Goal: Transaction & Acquisition: Download file/media

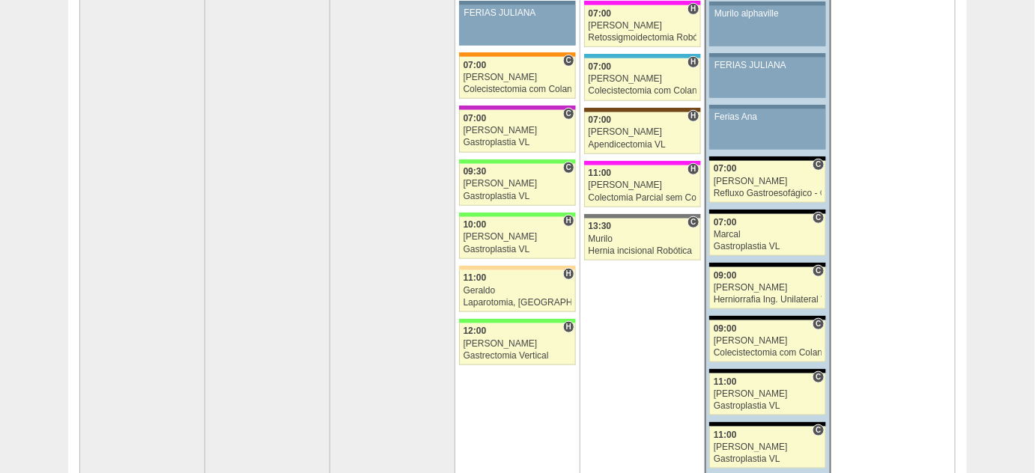
scroll to position [272, 0]
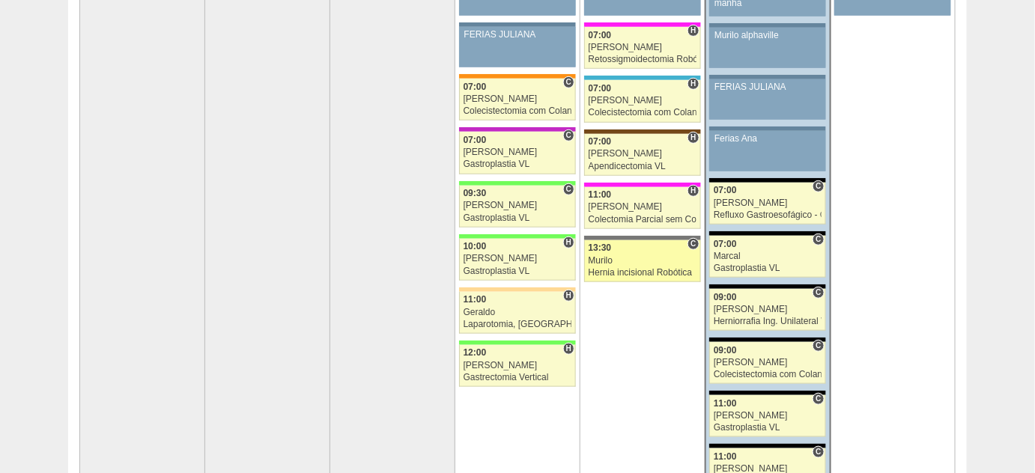
click at [571, 268] on div "Hernia incisional Robótica" at bounding box center [643, 273] width 108 height 10
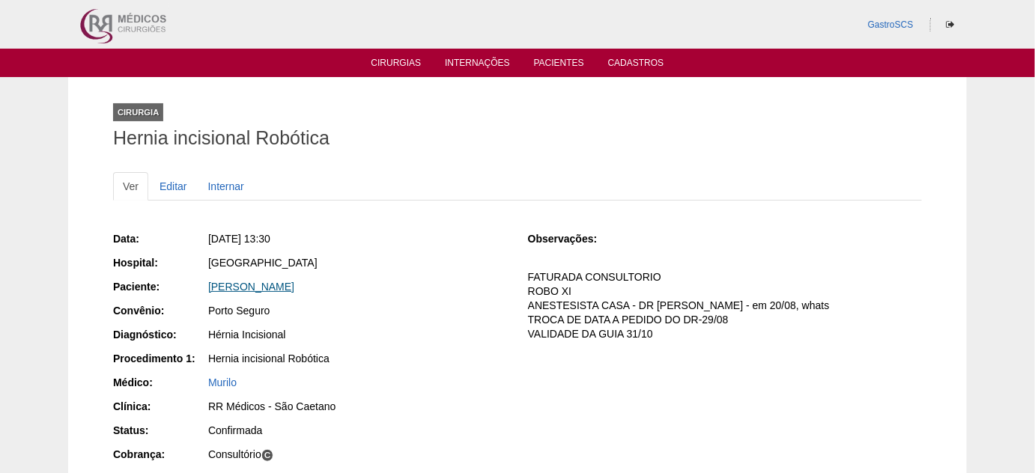
click at [294, 289] on link "[PERSON_NAME]" at bounding box center [251, 287] width 86 height 12
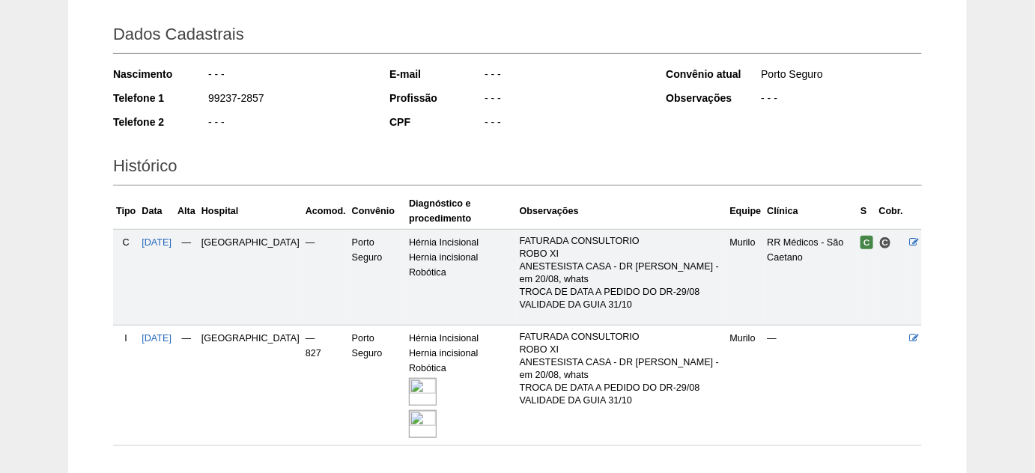
scroll to position [272, 0]
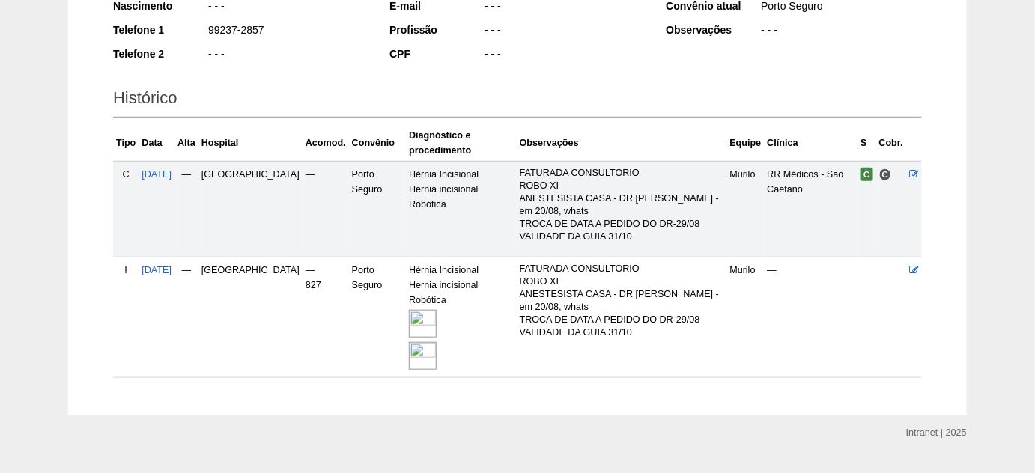
click at [409, 316] on img at bounding box center [423, 324] width 28 height 28
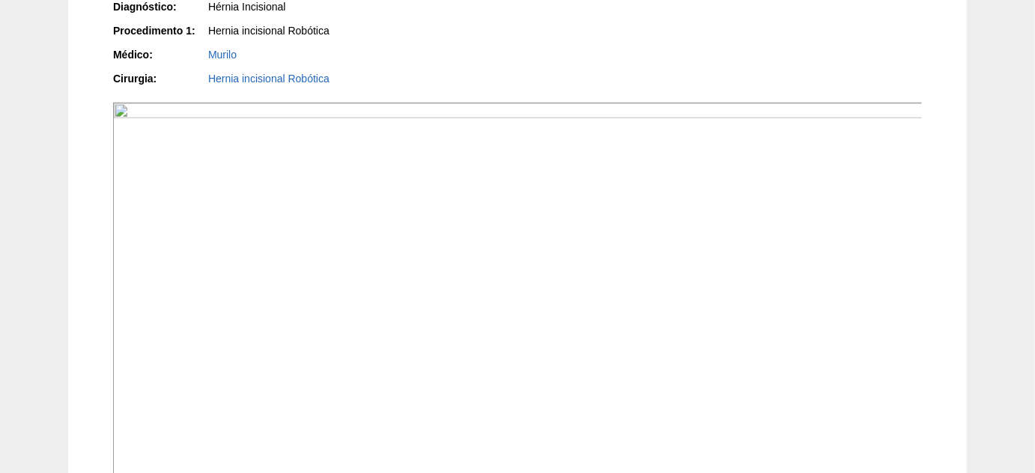
scroll to position [340, 0]
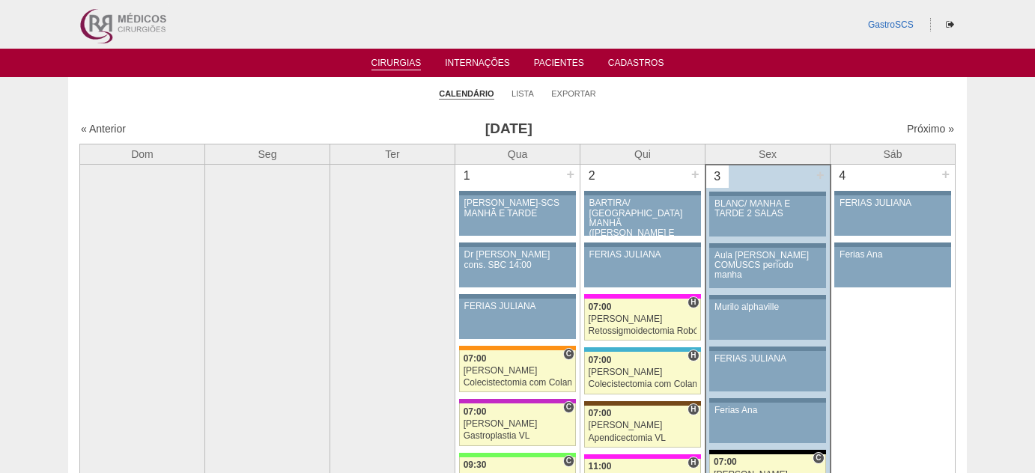
scroll to position [272, 0]
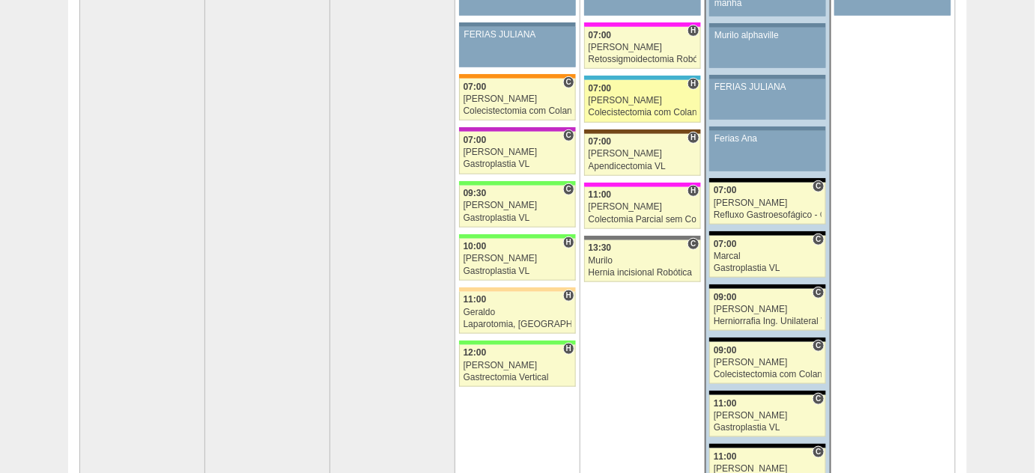
click at [625, 103] on div "[PERSON_NAME]" at bounding box center [643, 101] width 108 height 10
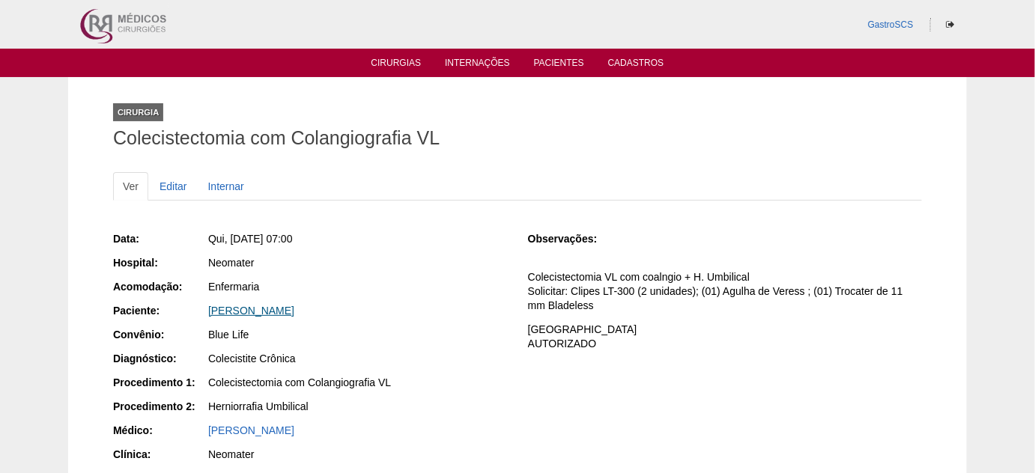
click at [271, 312] on link "Alexandre Moscatelli" at bounding box center [251, 311] width 86 height 12
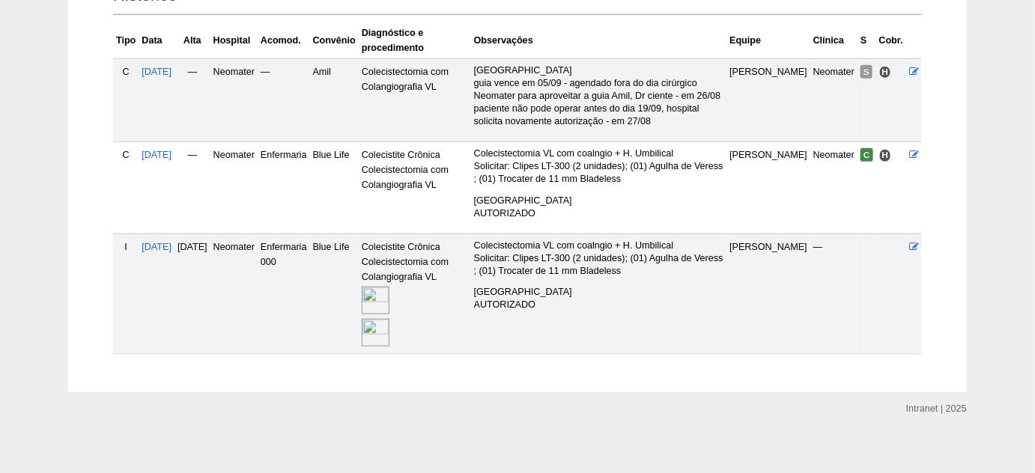
scroll to position [393, 0]
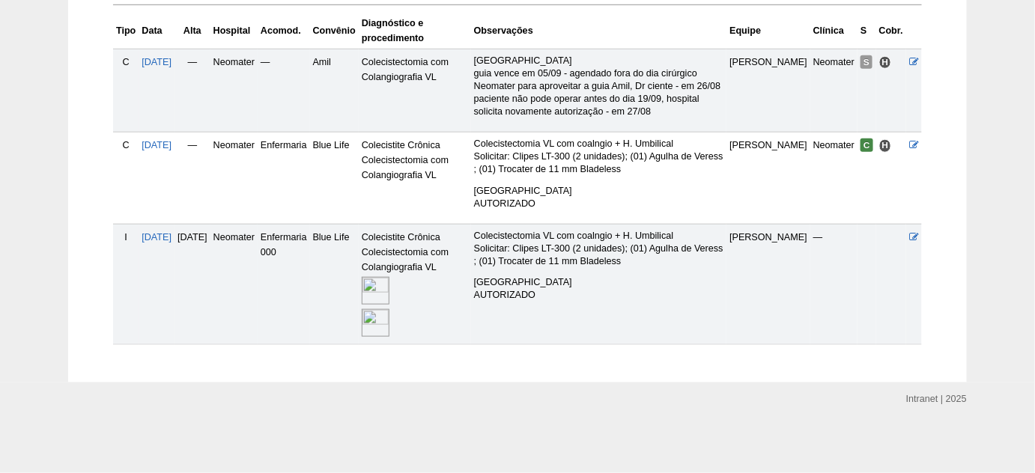
click at [389, 288] on img at bounding box center [376, 291] width 28 height 28
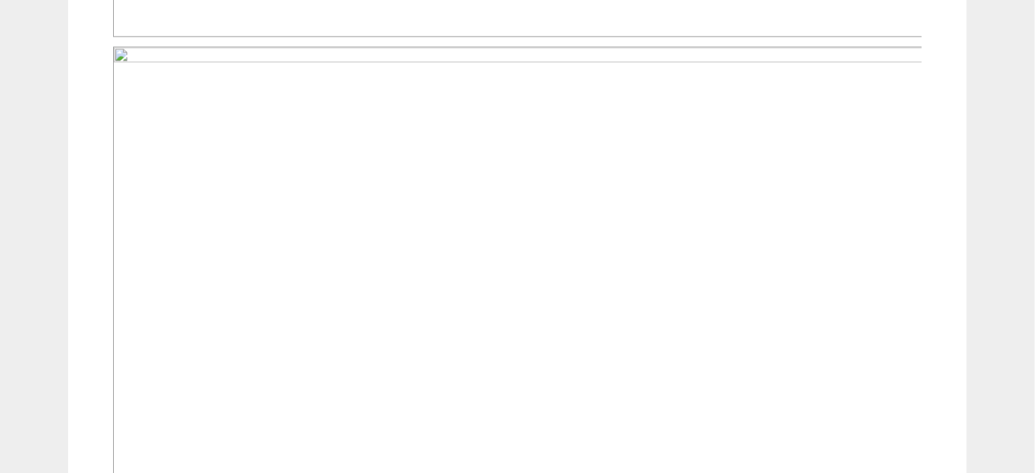
scroll to position [1157, 0]
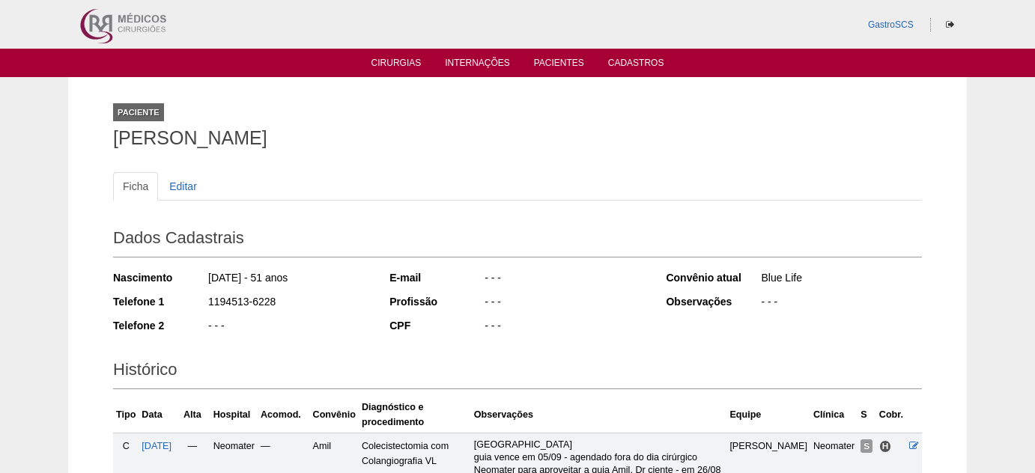
scroll to position [393, 0]
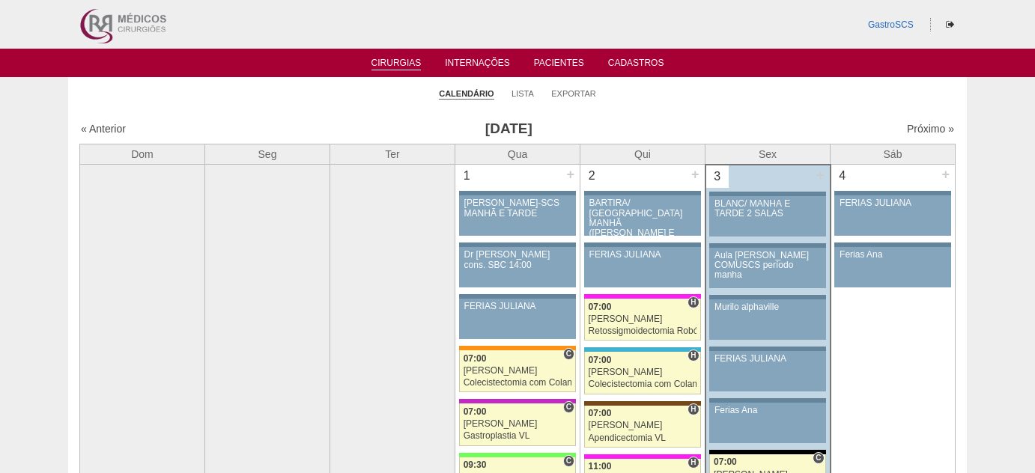
scroll to position [272, 0]
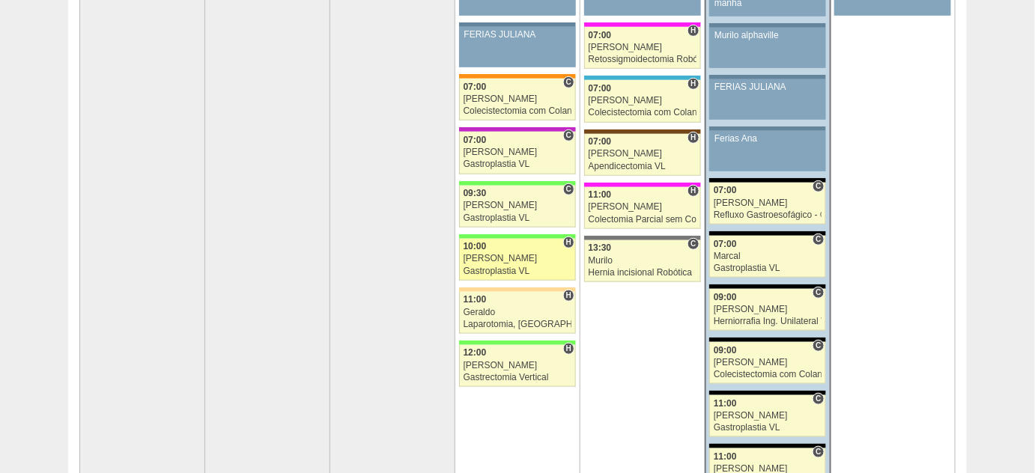
click at [475, 258] on div "Felipe Rossi" at bounding box center [518, 259] width 109 height 10
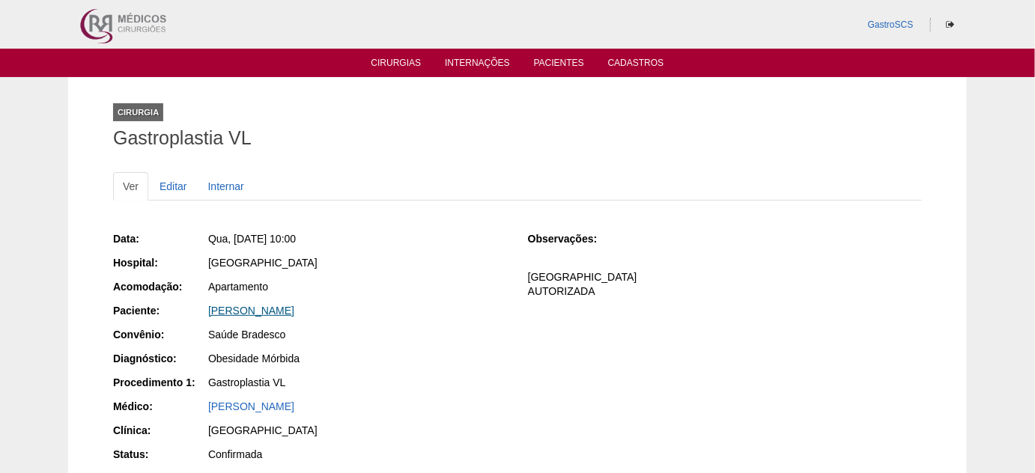
click at [294, 308] on link "Tacila Karen Santos Oliveira" at bounding box center [251, 311] width 86 height 12
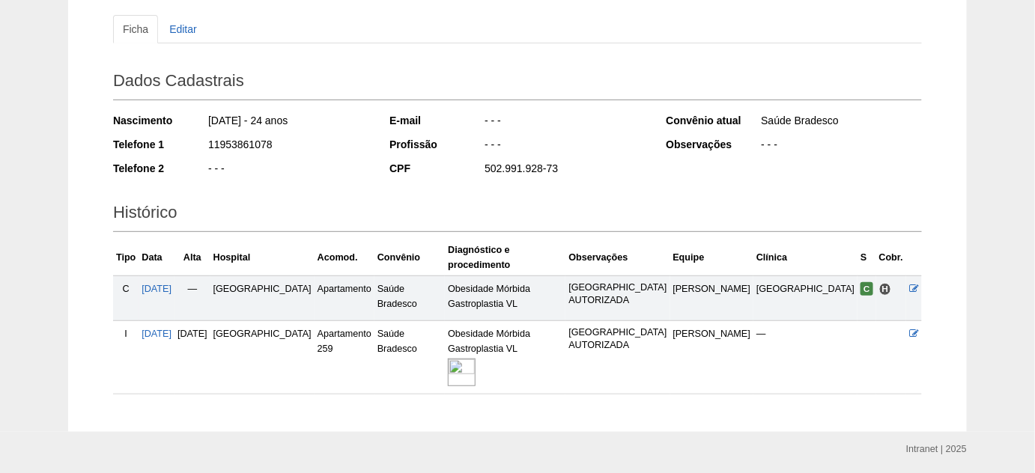
scroll to position [190, 0]
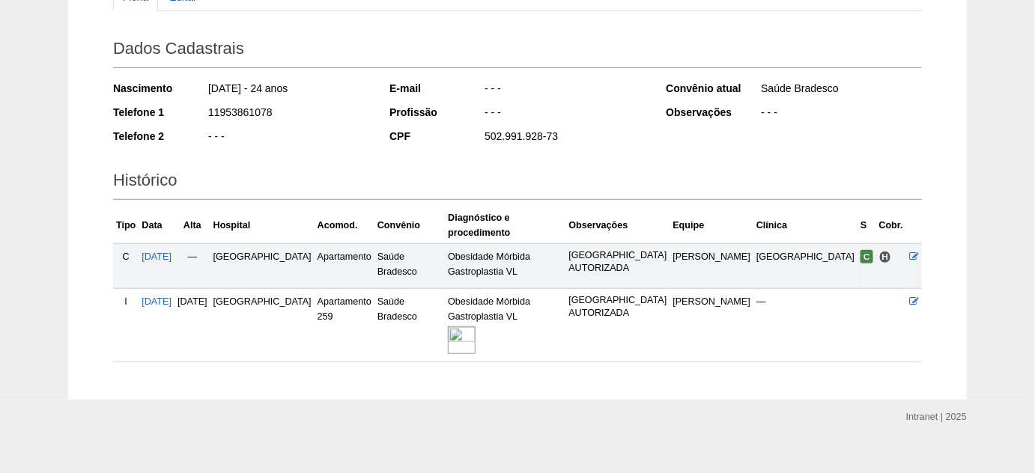
click at [476, 337] on img at bounding box center [462, 341] width 28 height 28
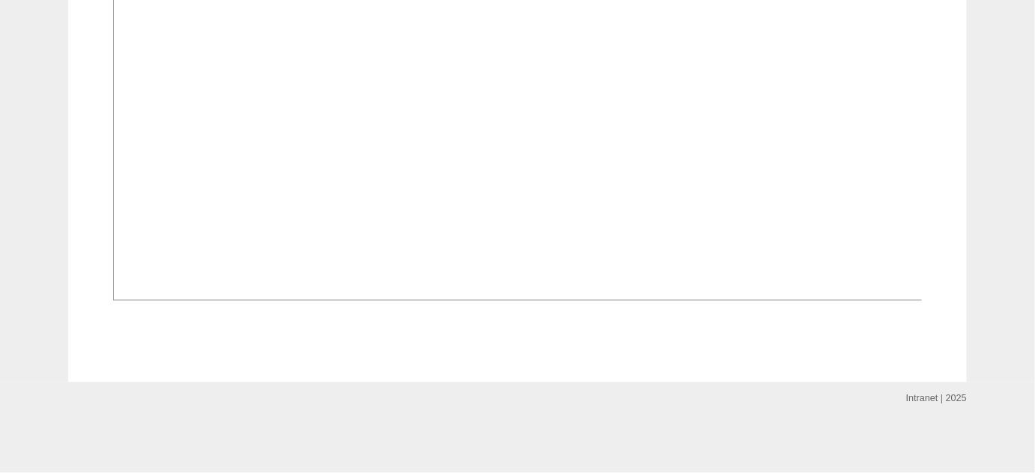
scroll to position [1225, 0]
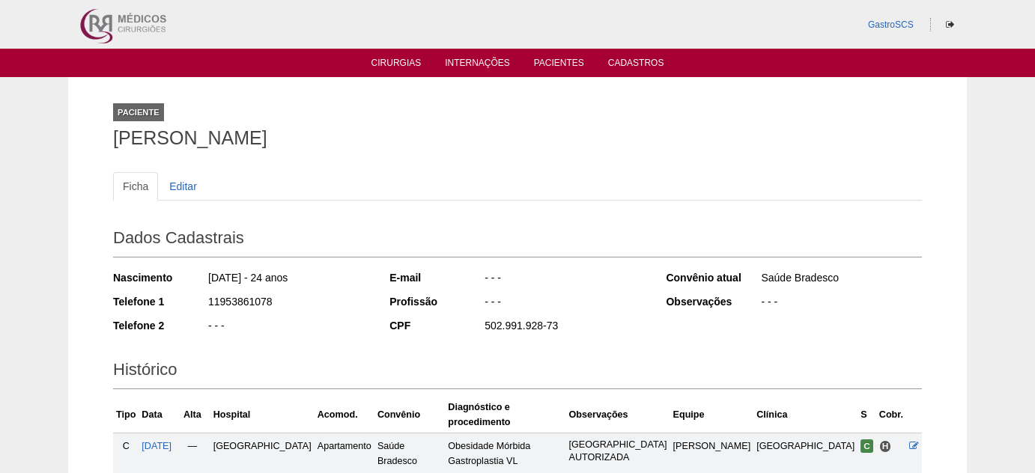
scroll to position [181, 0]
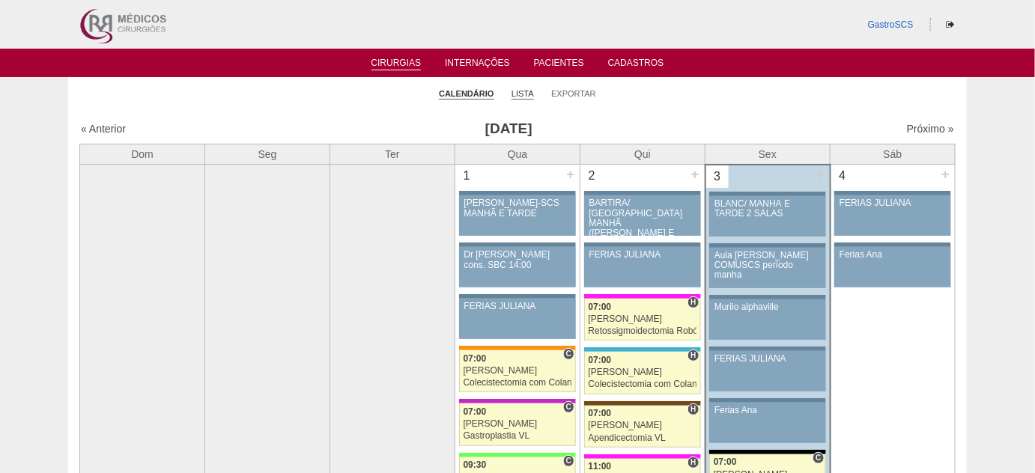
click at [518, 91] on link "Lista" at bounding box center [523, 93] width 22 height 11
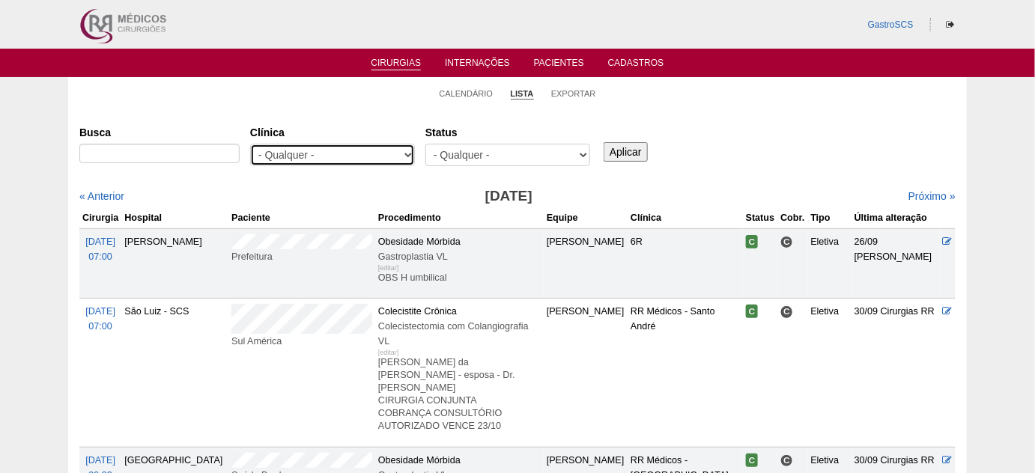
click at [351, 161] on select "- Qualquer - 6R Alphaville Assunção Bartira Brasil Christovão da Gama Cruz Azul…" at bounding box center [332, 155] width 165 height 22
select select "22"
click at [250, 144] on select "- Qualquer - 6R Alphaville Assunção Bartira Brasil Christovão da Gama Cruz Azul…" at bounding box center [332, 155] width 165 height 22
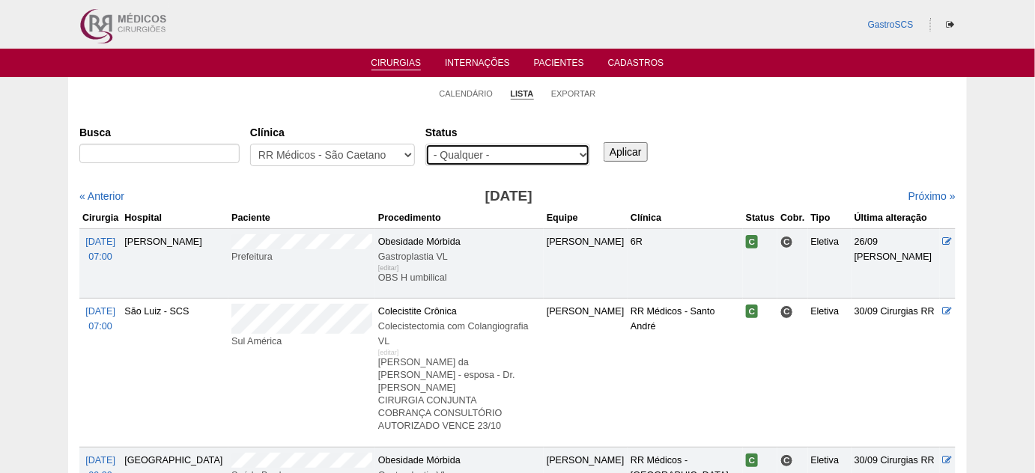
click at [488, 144] on select "- Qualquer - Reservada Confirmada Suspensa Cancelada" at bounding box center [507, 155] width 165 height 22
select select "conf"
click at [425, 144] on select "- Qualquer - Reservada Confirmada Suspensa Cancelada" at bounding box center [507, 155] width 165 height 22
click at [630, 149] on input "Aplicar" at bounding box center [626, 151] width 44 height 19
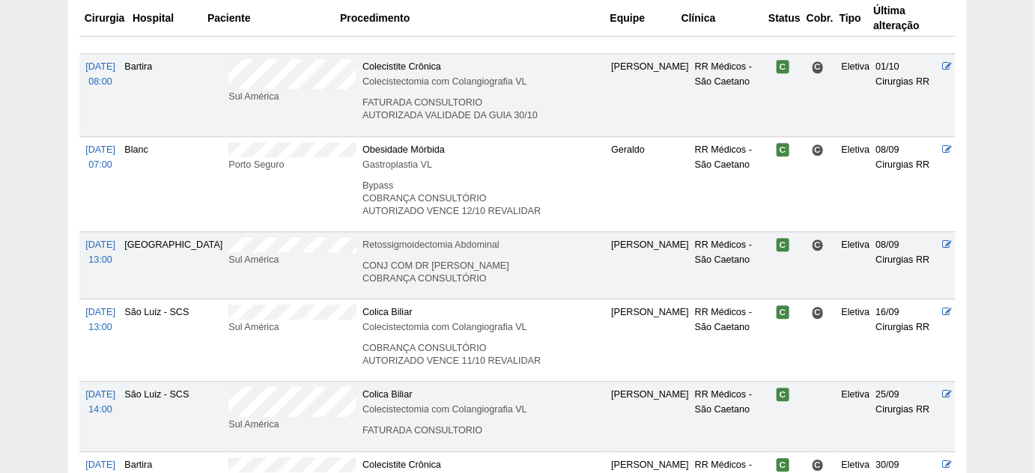
scroll to position [1157, 0]
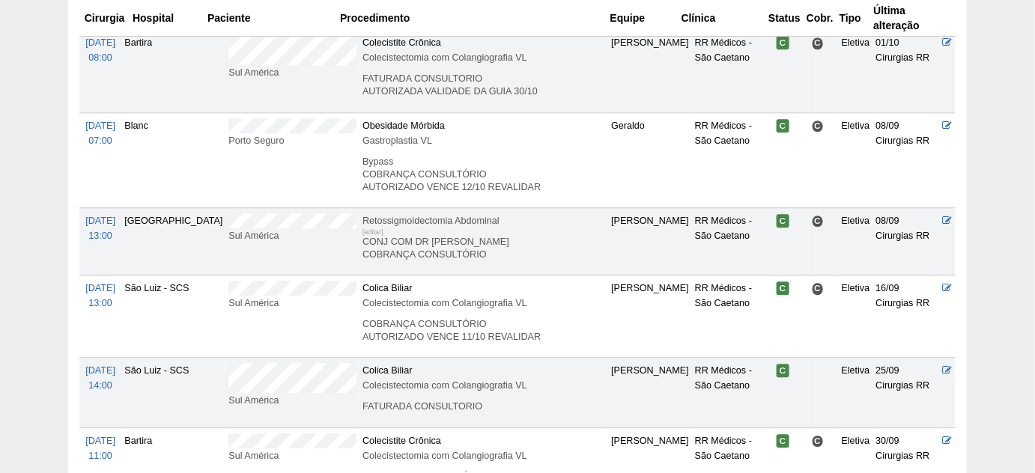
click at [432, 251] on p "CONJ COM DR [PERSON_NAME] CONSULTÓRIO" at bounding box center [484, 248] width 243 height 25
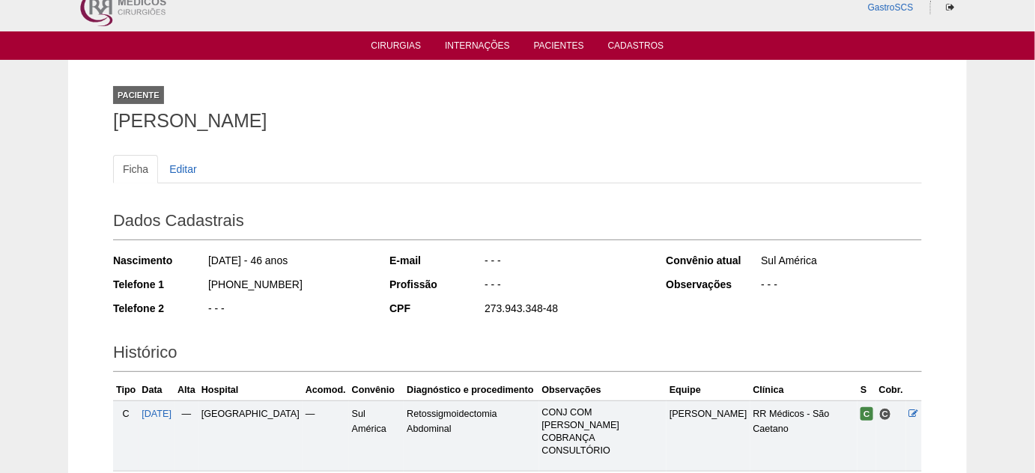
scroll to position [116, 0]
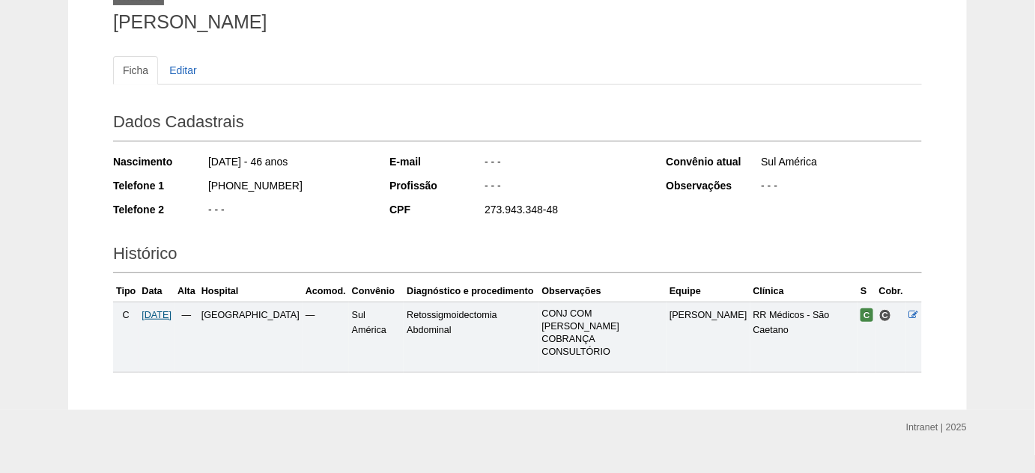
click at [170, 315] on span "[DATE]" at bounding box center [157, 315] width 30 height 10
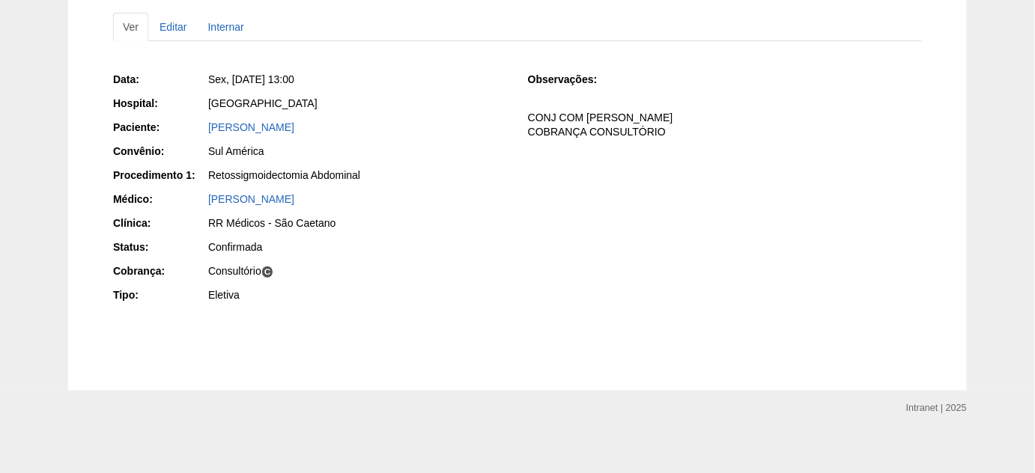
scroll to position [166, 0]
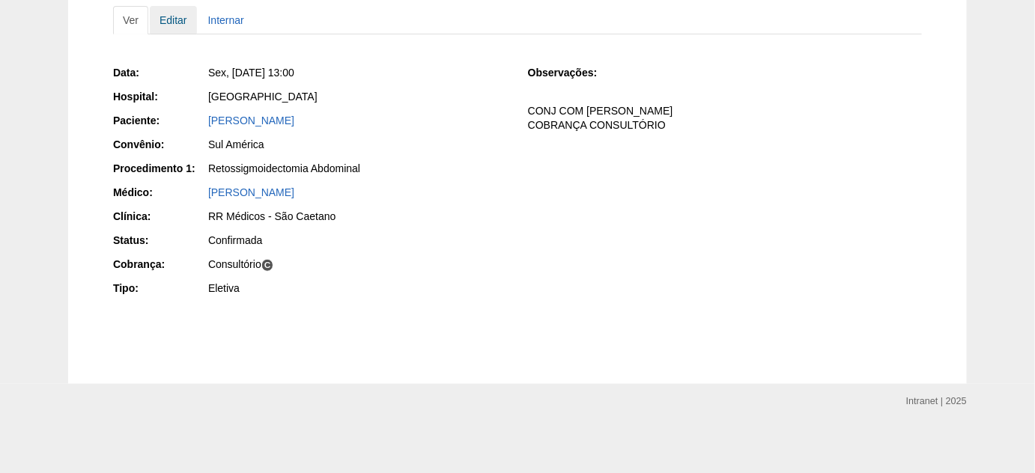
click at [179, 11] on link "Editar" at bounding box center [173, 20] width 47 height 28
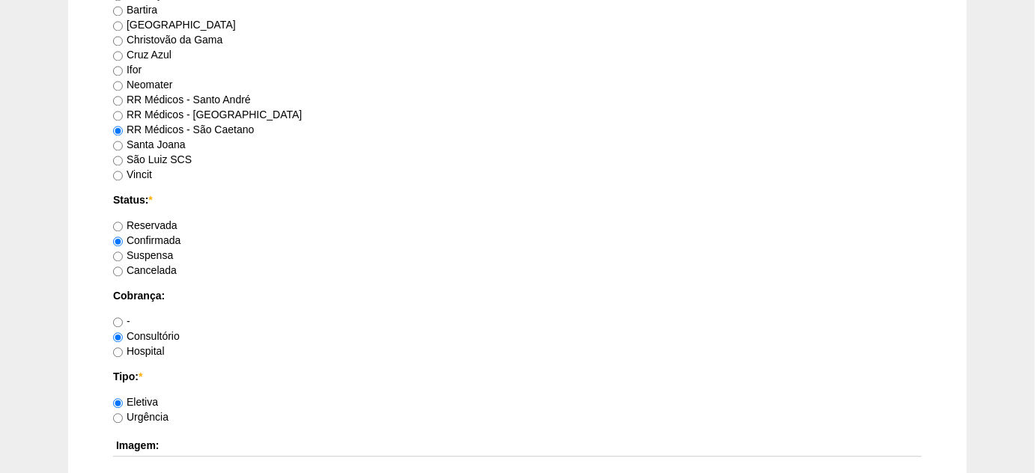
scroll to position [1089, 0]
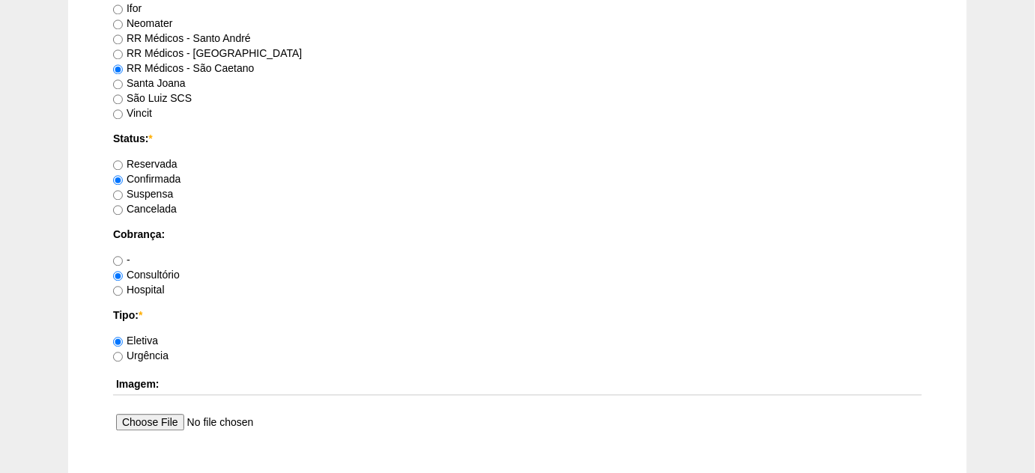
click at [130, 284] on label "Hospital" at bounding box center [139, 290] width 52 height 12
click at [123, 286] on input "Hospital" at bounding box center [118, 291] width 10 height 10
radio input "true"
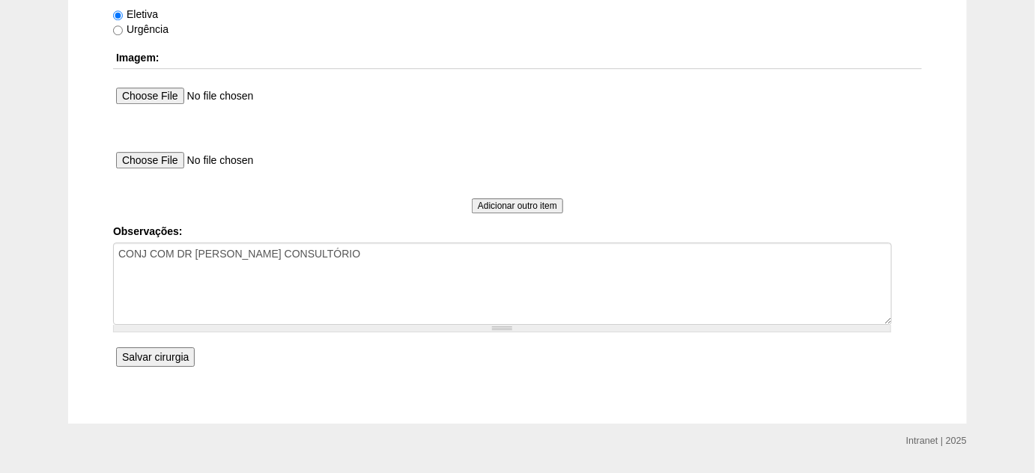
scroll to position [1430, 0]
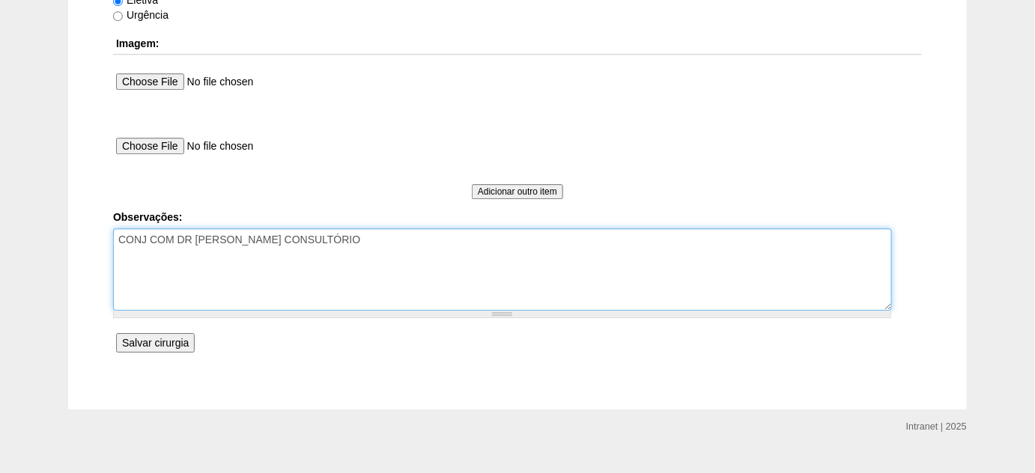
click at [230, 257] on textarea "CONJ COM DR LUCAS COBRANÇA CONSULTÓRIO" at bounding box center [502, 269] width 779 height 82
click at [228, 255] on textarea "CONJ COM DR LUCAS COBRANÇA CONSULTÓRIO" at bounding box center [502, 269] width 779 height 82
type textarea "CONJ COM DR LUCAS COBRANÇA HOSPITAL - ALTERADO POR FABY"
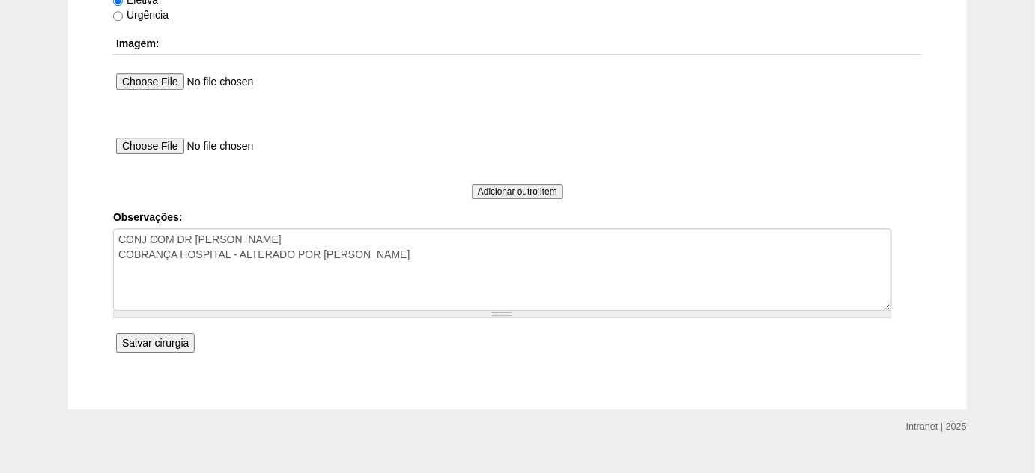
click at [154, 337] on input "Salvar cirurgia" at bounding box center [155, 342] width 79 height 19
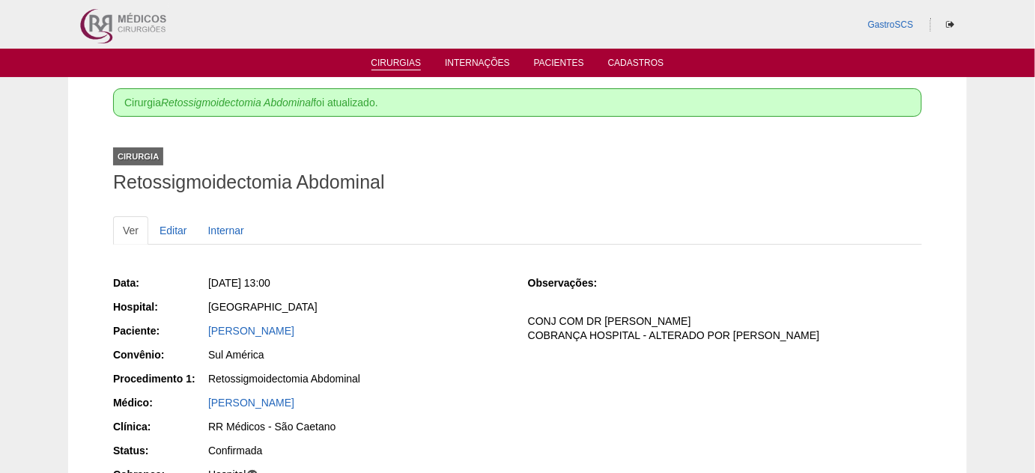
click at [385, 69] on link "Cirurgias" at bounding box center [397, 64] width 50 height 13
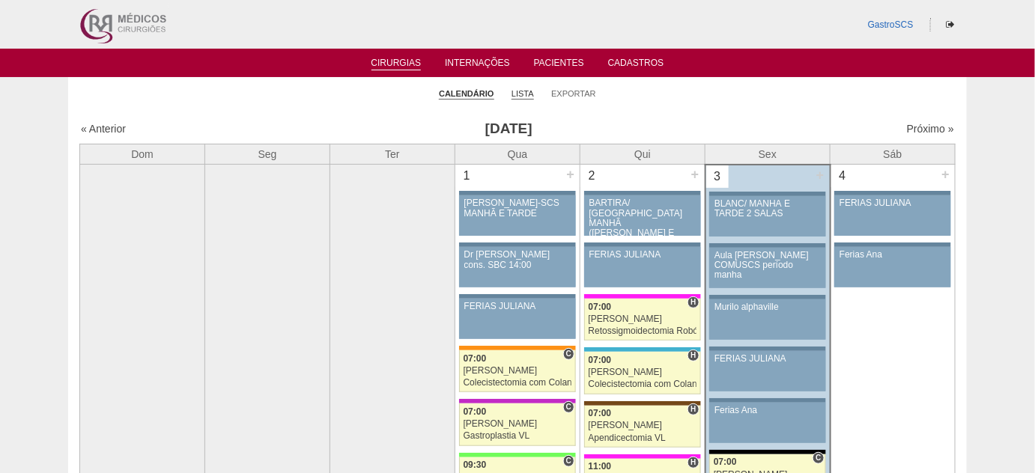
click at [522, 97] on link "Lista" at bounding box center [523, 93] width 22 height 11
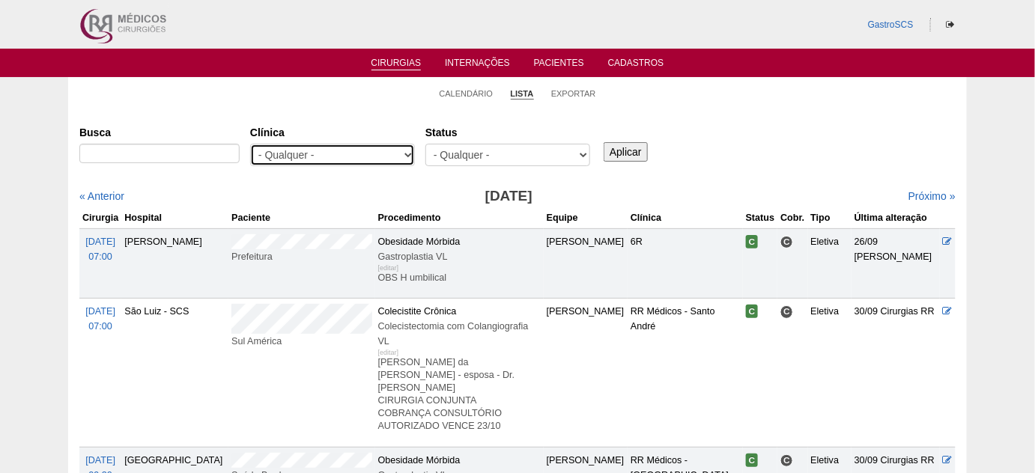
drag, startPoint x: 339, startPoint y: 156, endPoint x: 337, endPoint y: 163, distance: 7.8
click at [339, 156] on select "- Qualquer - 6R Alphaville Assunção Bartira Brasil Christovão da Gama Cruz Azul…" at bounding box center [332, 155] width 165 height 22
select select "22"
click at [250, 144] on select "- Qualquer - 6R Alphaville Assunção Bartira Brasil Christovão da Gama Cruz Azul…" at bounding box center [332, 155] width 165 height 22
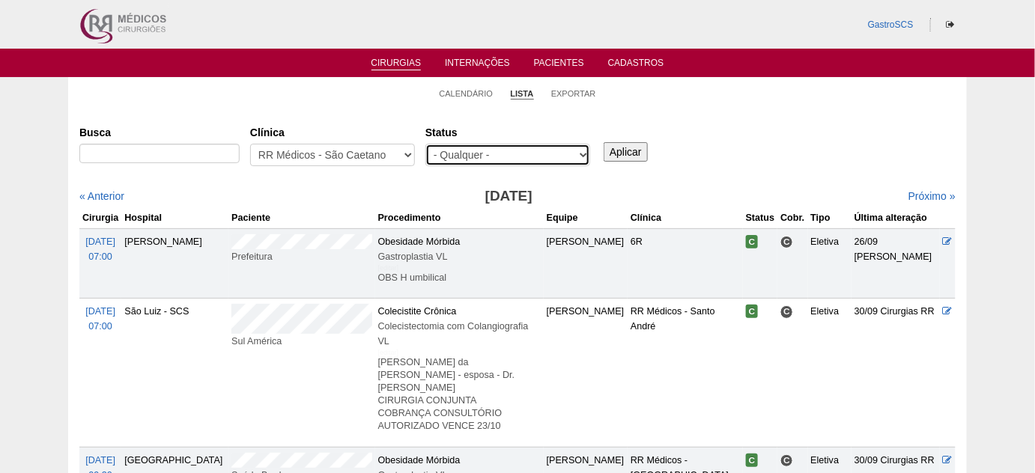
drag, startPoint x: 541, startPoint y: 150, endPoint x: 534, endPoint y: 163, distance: 14.4
click at [541, 150] on select "- Qualquer - Reservada Confirmada Suspensa Cancelada" at bounding box center [507, 155] width 165 height 22
select select "conf"
click at [425, 144] on select "- Qualquer - Reservada Confirmada Suspensa Cancelada" at bounding box center [507, 155] width 165 height 22
click at [624, 151] on input "Aplicar" at bounding box center [626, 151] width 44 height 19
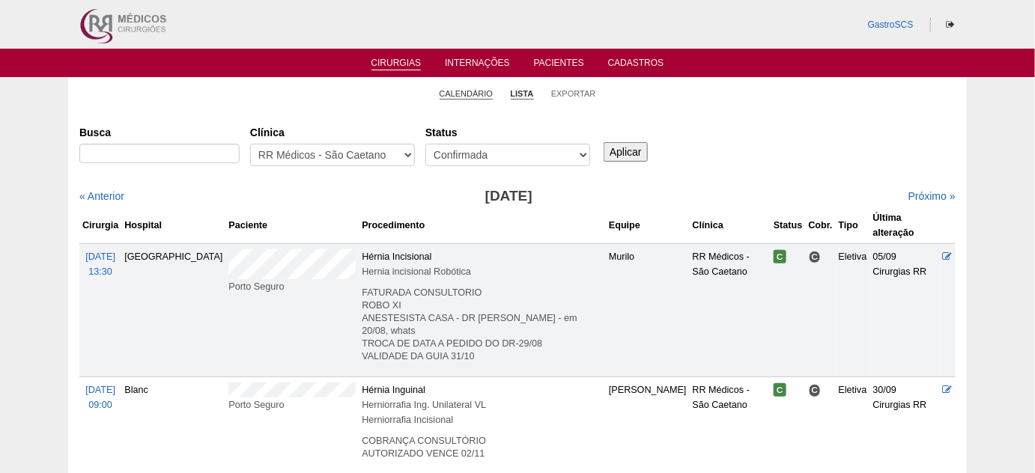
click at [468, 97] on link "Calendário" at bounding box center [467, 93] width 54 height 11
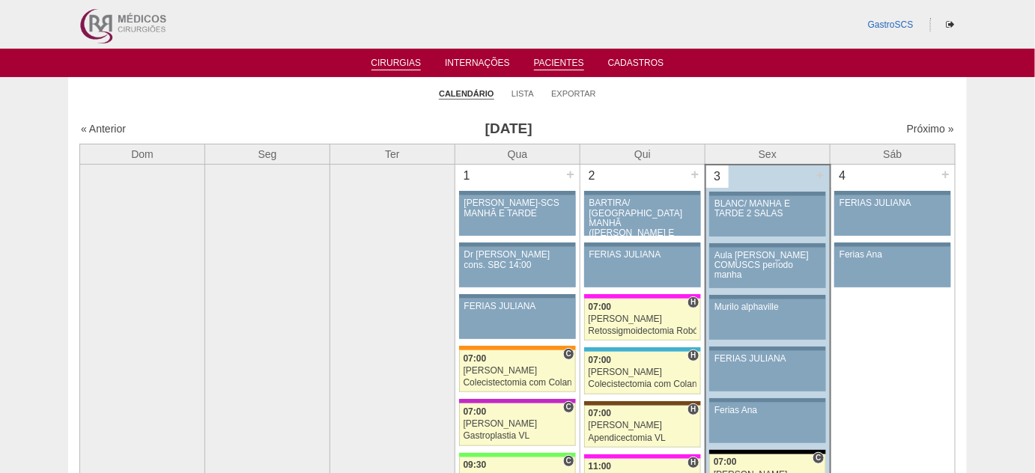
click at [574, 65] on link "Pacientes" at bounding box center [559, 64] width 50 height 13
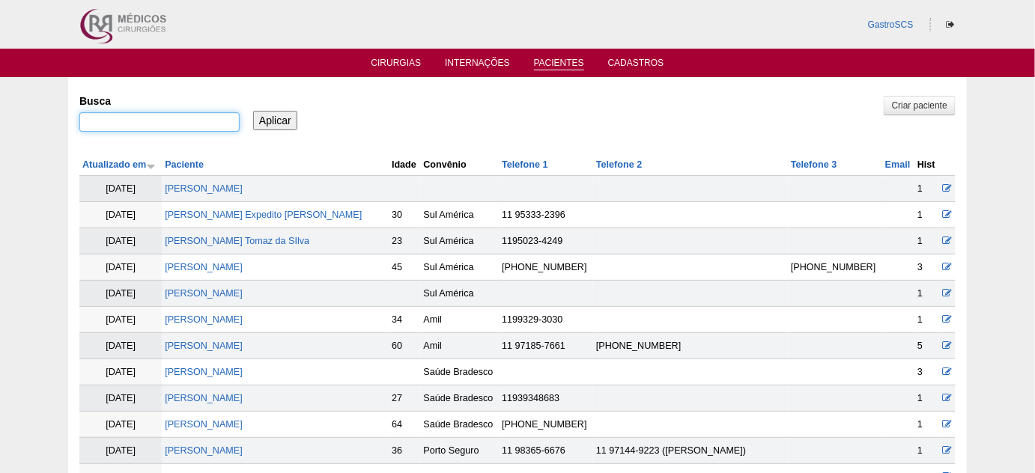
click at [181, 117] on input "Busca" at bounding box center [159, 121] width 160 height 19
type input "[PERSON_NAME]"
click at [253, 111] on input "Aplicar" at bounding box center [275, 120] width 44 height 19
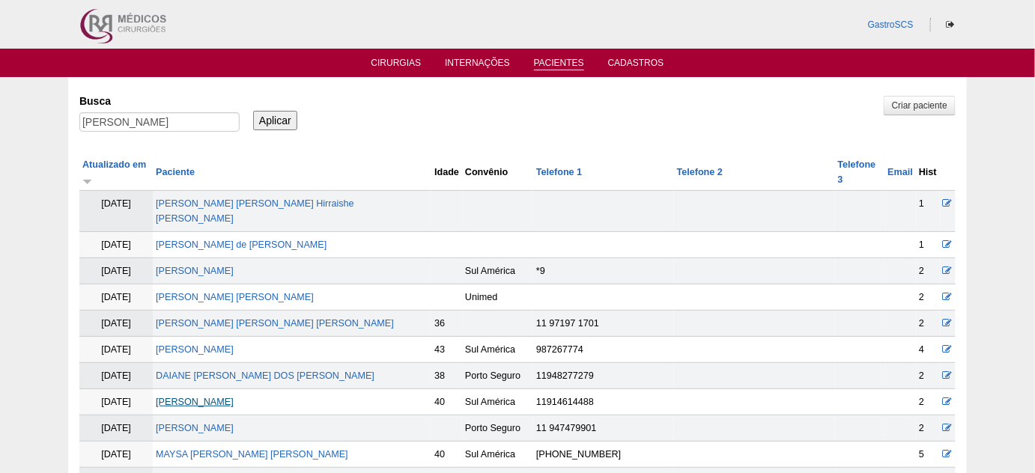
click at [234, 397] on link "[PERSON_NAME]" at bounding box center [195, 402] width 78 height 10
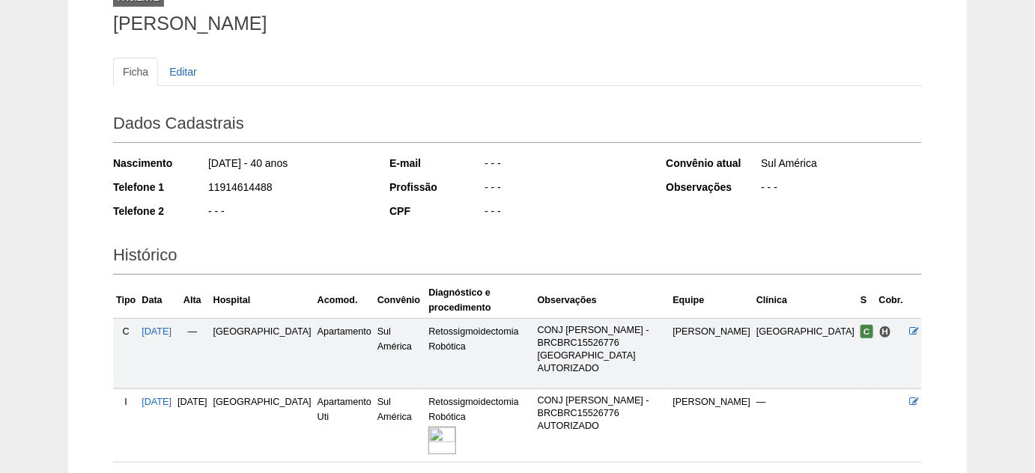
scroll to position [136, 0]
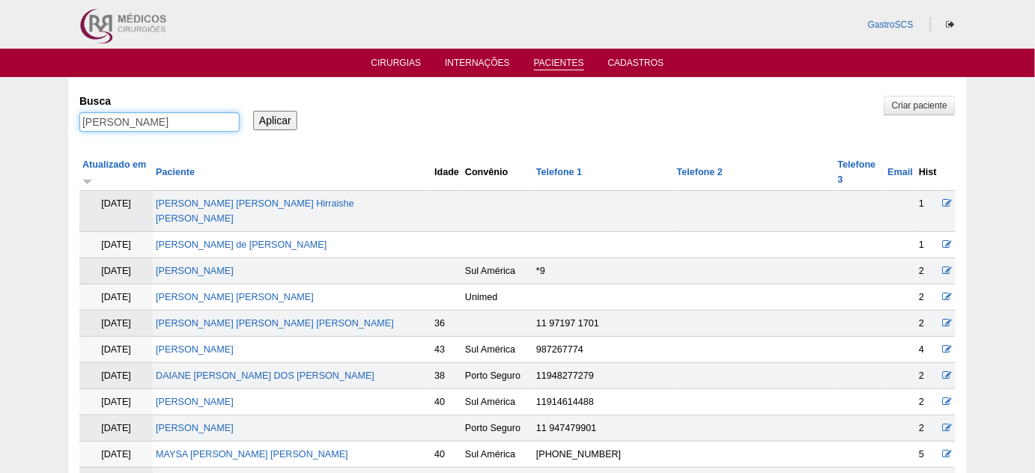
drag, startPoint x: 150, startPoint y: 120, endPoint x: 29, endPoint y: 123, distance: 120.6
type input "juliana"
click at [253, 111] on input "Aplicar" at bounding box center [275, 120] width 44 height 19
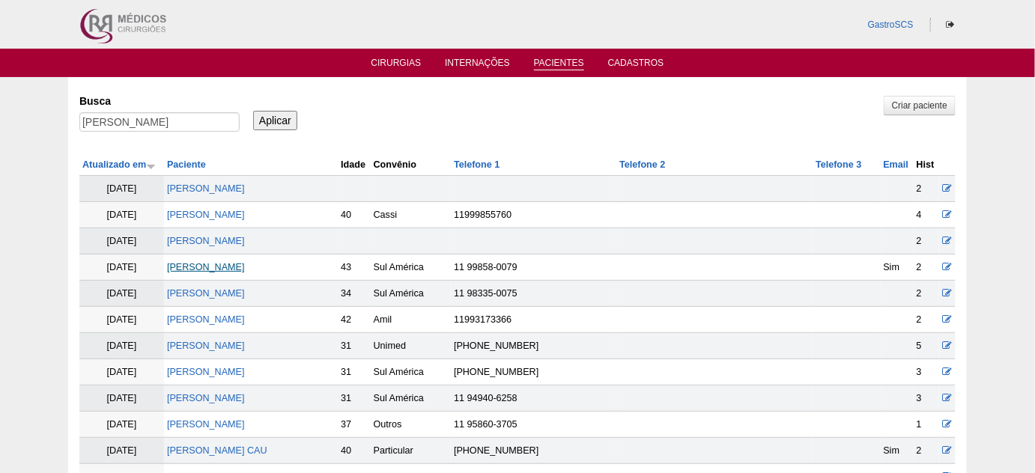
click at [245, 267] on link "JULIANA DE BARROS SILVA" at bounding box center [206, 267] width 78 height 10
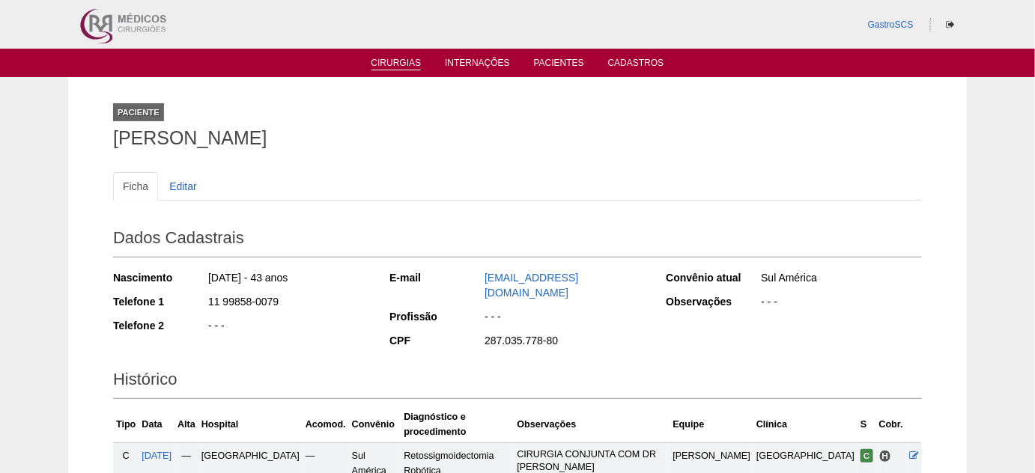
click at [397, 65] on link "Cirurgias" at bounding box center [397, 64] width 50 height 13
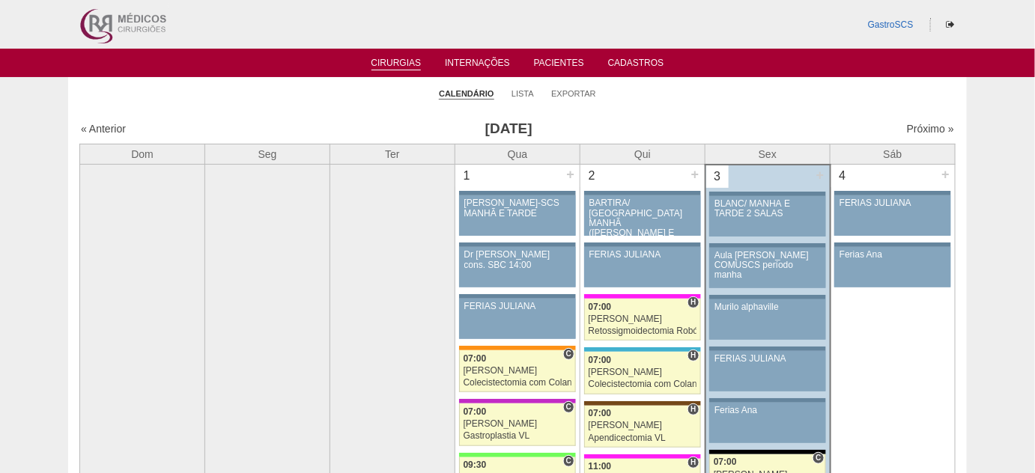
click at [690, 93] on ul "Calendário Lista Exportar" at bounding box center [517, 92] width 899 height 31
click at [519, 90] on link "Lista" at bounding box center [523, 93] width 22 height 11
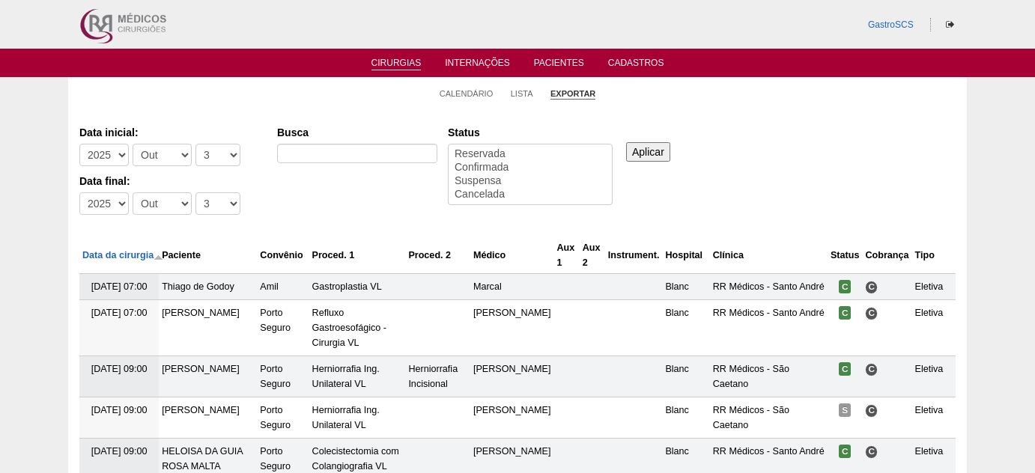
select select
click at [174, 155] on select "-Mês Jan Fev Mar Abr Mai Jun Jul Ago Set Out Nov Dez" at bounding box center [162, 155] width 59 height 22
select select "9"
click at [133, 144] on select "-Mês Jan Fev Mar Abr Mai Jun Jul Ago Set Out Nov Dez" at bounding box center [162, 155] width 59 height 22
click at [205, 148] on select "-Dia 1 2 3 4 5 6 7 8 9 10 11 12 13 14 15 16 17 18 19 20 21 22 23 24 25 26 27 28…" at bounding box center [217, 155] width 45 height 22
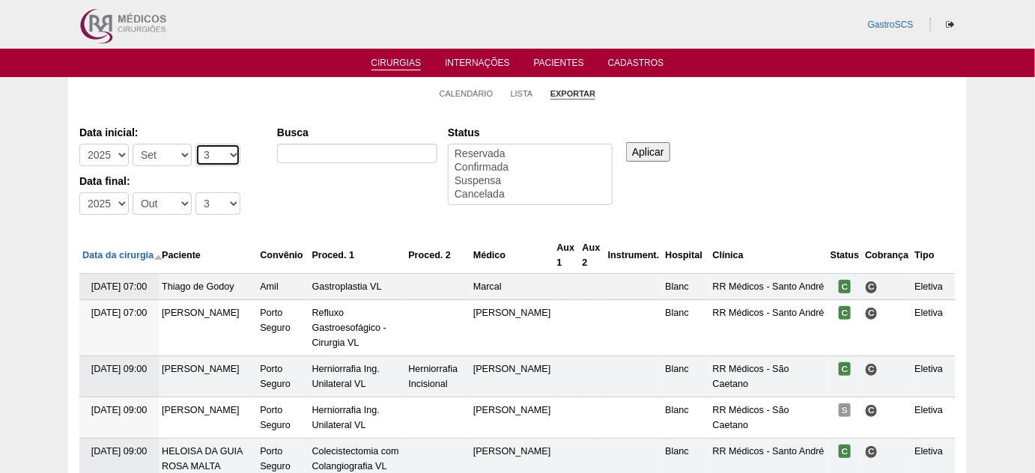
select select "1"
click at [195, 144] on select "-Dia 1 2 3 4 5 6 7 8 9 10 11 12 13 14 15 16 17 18 19 20 21 22 23 24 25 26 27 28…" at bounding box center [217, 155] width 45 height 22
click at [159, 210] on select "-Mês Jan Fev Mar Abr Mai Jun Jul Ago Set Out Nov Dez" at bounding box center [162, 204] width 59 height 22
select select "9"
click at [133, 193] on select "-Mês Jan Fev Mar Abr Mai Jun Jul Ago Set Out Nov Dez" at bounding box center [162, 204] width 59 height 22
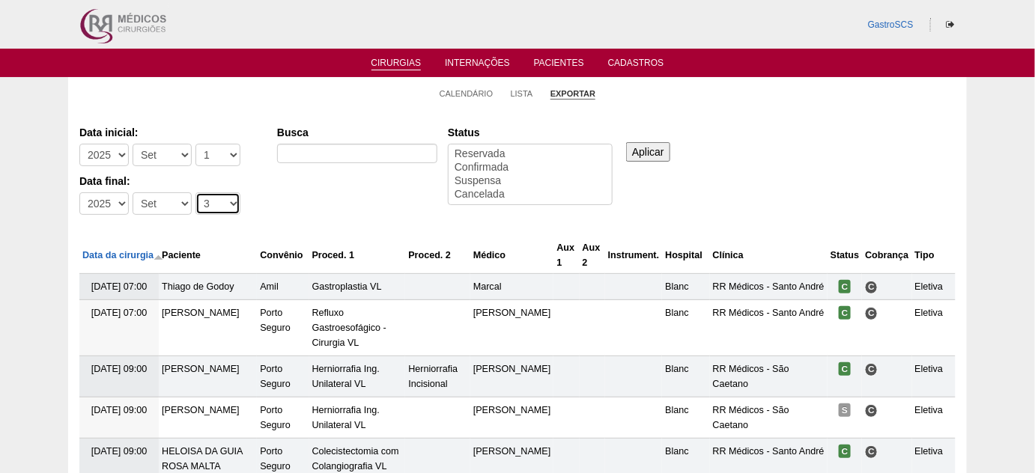
click at [195, 207] on select "-Dia 1 2 3 4 5 6 7 8 9 10 11 12 13 14 15 16 17 18 19 20 21 22 23 24 25 26 27 28…" at bounding box center [217, 204] width 45 height 22
select select "31"
click at [195, 193] on select "-Dia 1 2 3 4 5 6 7 8 9 10 11 12 13 14 15 16 17 18 19 20 21 22 23 24 25 26 27 28…" at bounding box center [217, 204] width 45 height 22
select select "conf"
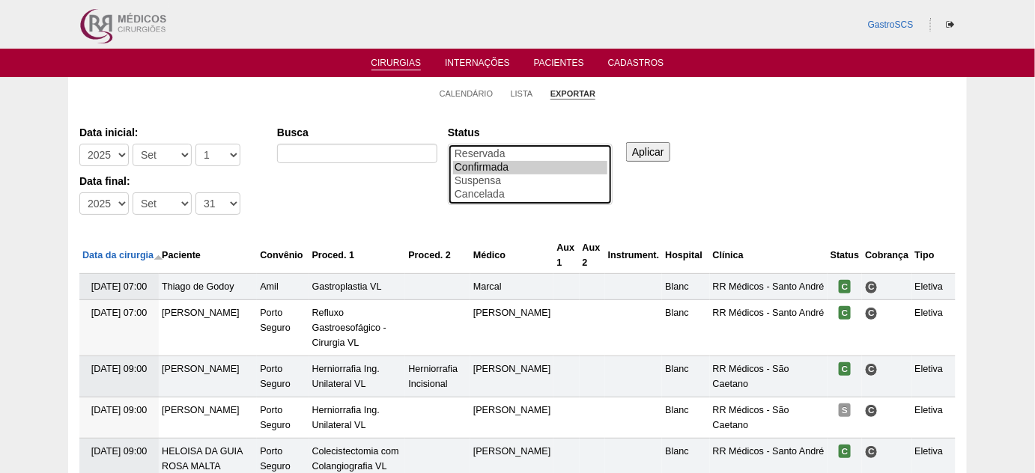
click at [503, 164] on option "Confirmada" at bounding box center [530, 167] width 154 height 13
click at [643, 151] on input "Aplicar" at bounding box center [648, 151] width 44 height 19
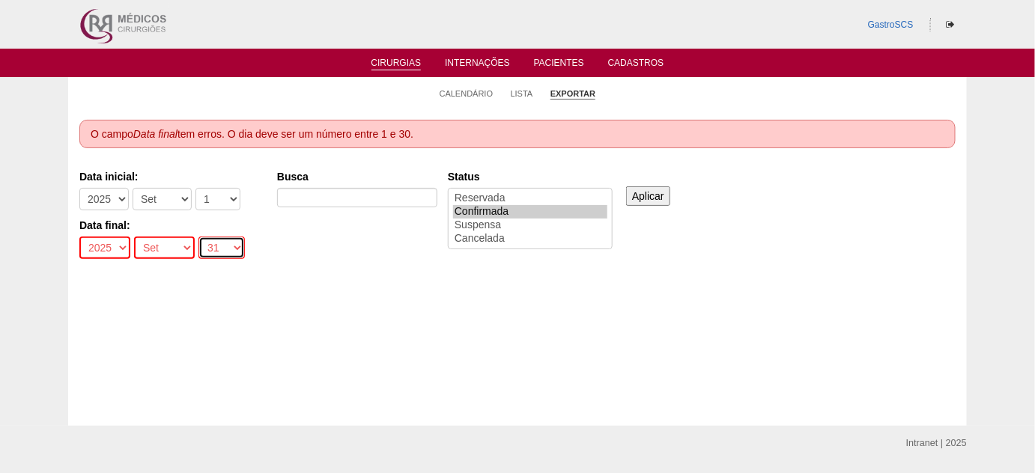
click at [207, 254] on select "-Dia 1 2 3 4 5 6 7 8 9 10 11 12 13 14 15 16 17 18 19 20 21 22 23 24 25 26 27 28…" at bounding box center [221, 248] width 46 height 22
select select "30"
click at [198, 237] on select "-Dia 1 2 3 4 5 6 7 8 9 10 11 12 13 14 15 16 17 18 19 20 21 22 23 24 25 26 27 28…" at bounding box center [221, 248] width 46 height 22
click at [646, 189] on input "Aplicar" at bounding box center [648, 196] width 44 height 19
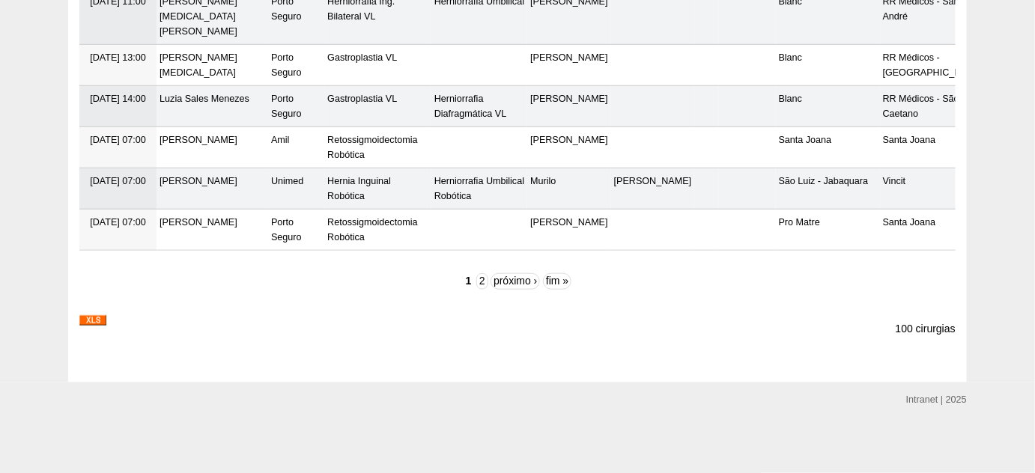
scroll to position [5245, 0]
click at [91, 320] on img at bounding box center [92, 320] width 27 height 10
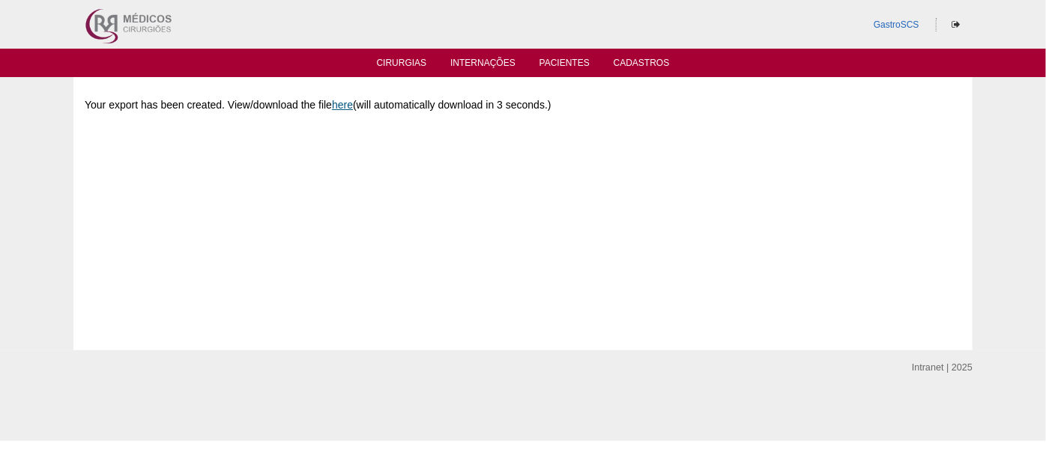
click at [350, 108] on link "here" at bounding box center [342, 105] width 21 height 12
click at [394, 61] on link "Cirurgias" at bounding box center [402, 64] width 50 height 13
